Goal: Task Accomplishment & Management: Use online tool/utility

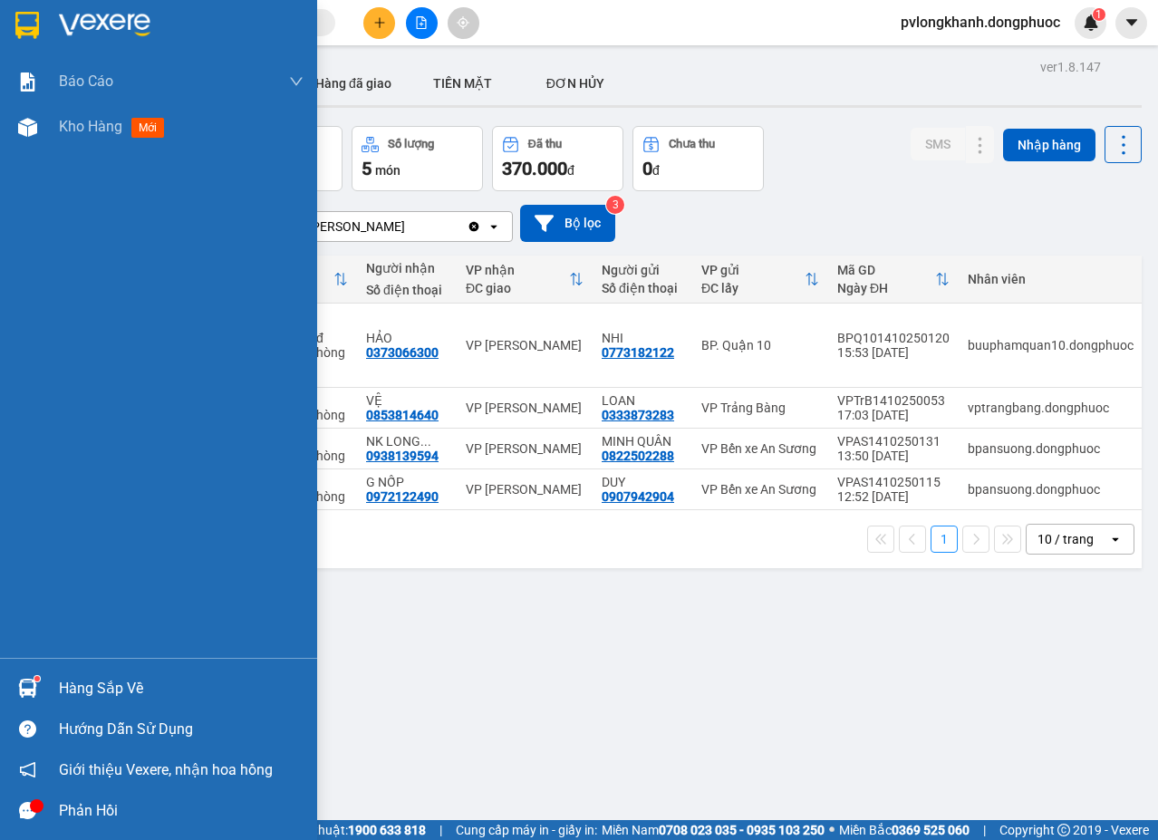
click at [53, 689] on div "Hàng sắp về" at bounding box center [158, 688] width 317 height 41
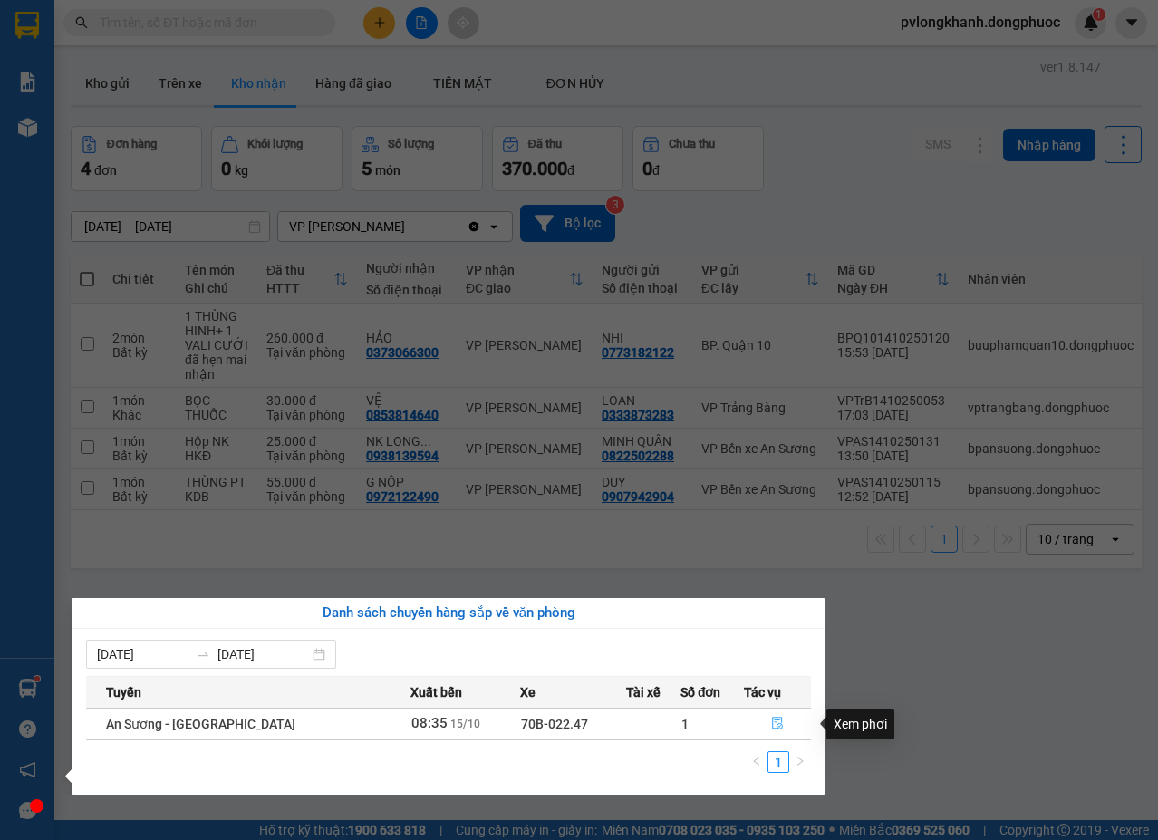
click at [777, 723] on icon "file-done" at bounding box center [777, 723] width 11 height 13
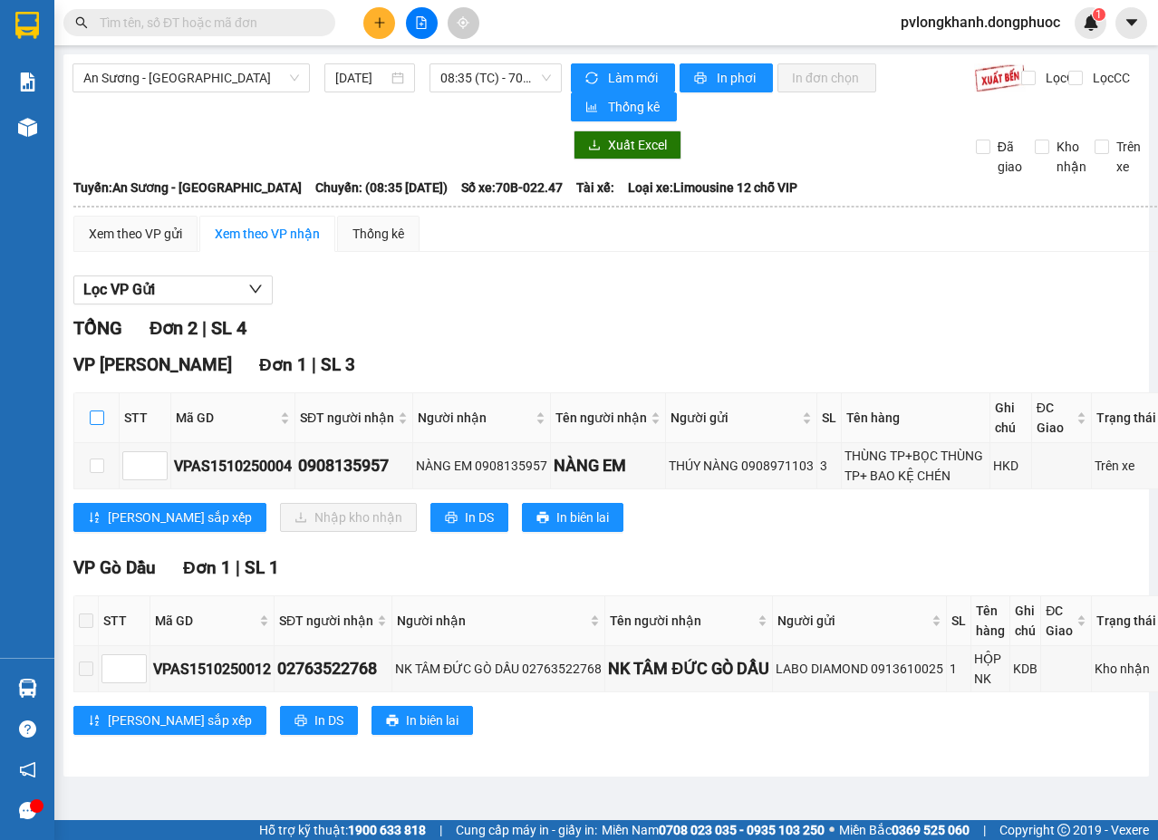
click at [102, 416] on input "checkbox" at bounding box center [97, 417] width 14 height 14
checkbox input "true"
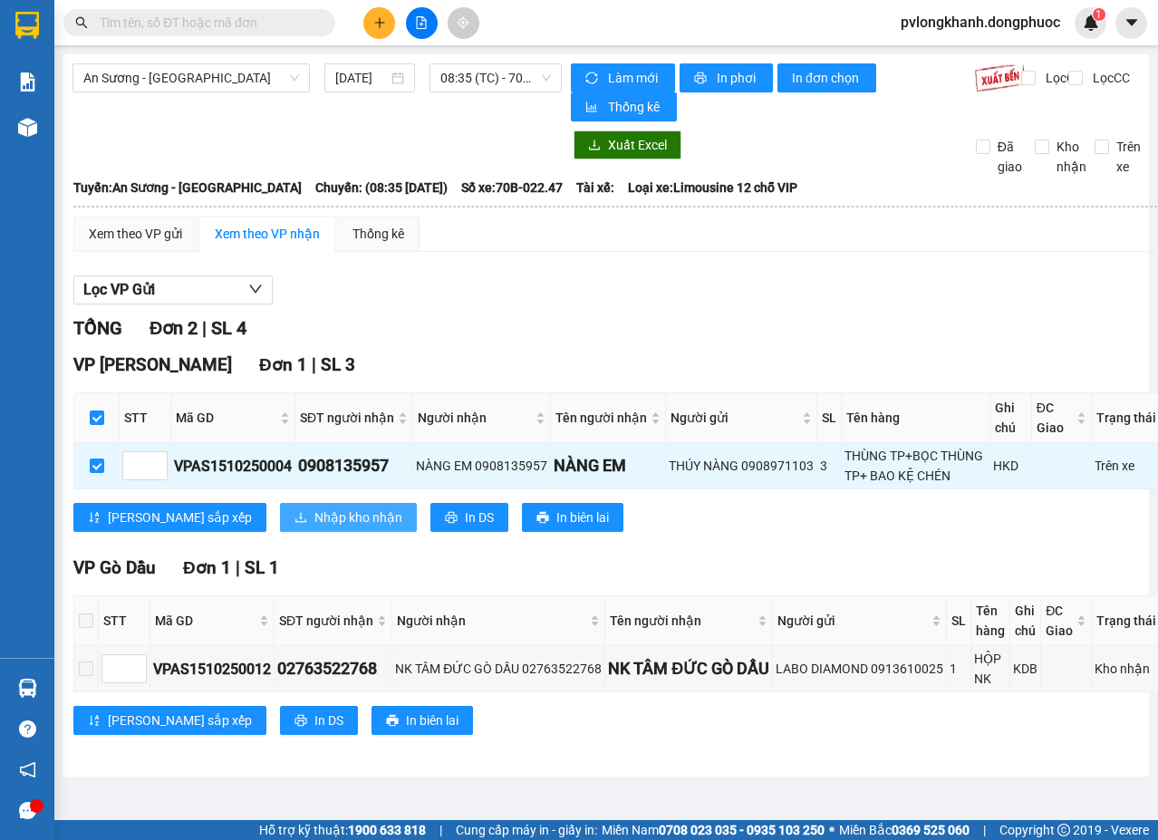
click at [314, 515] on span "Nhập kho nhận" at bounding box center [358, 517] width 88 height 20
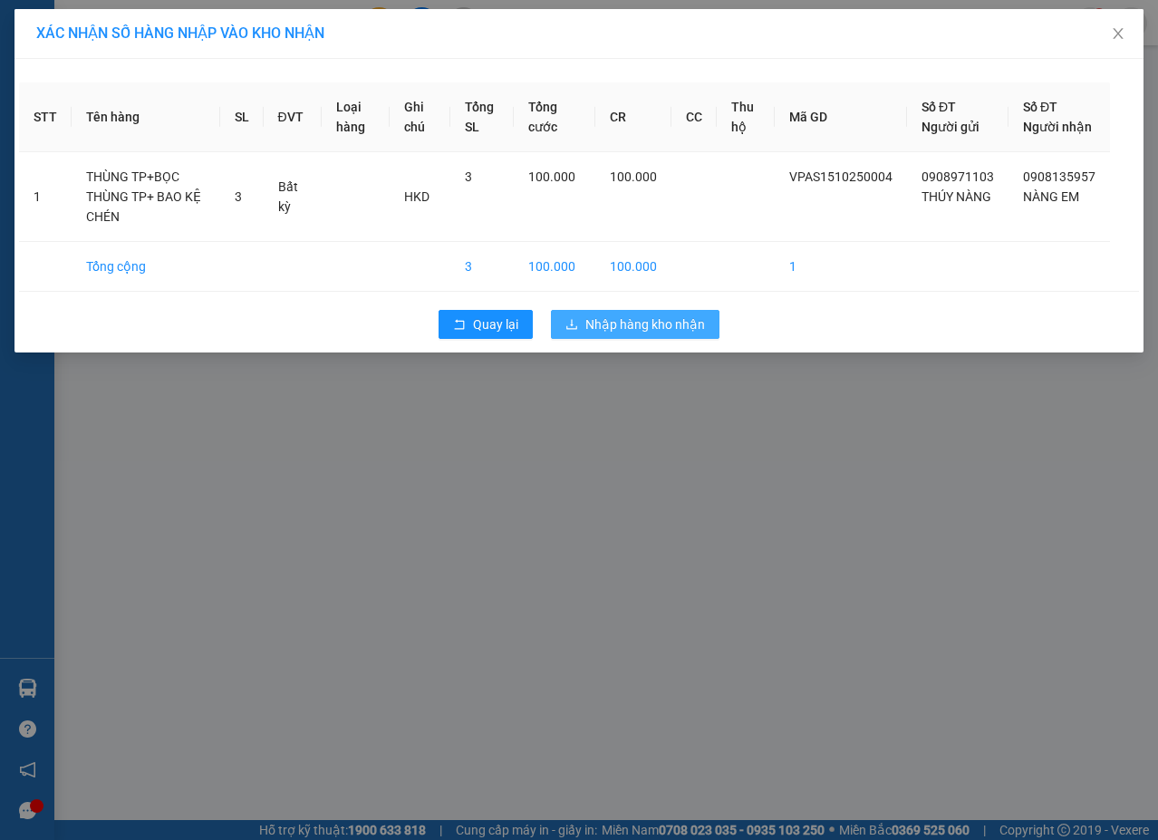
click at [610, 334] on span "Nhập hàng kho nhận" at bounding box center [645, 324] width 120 height 20
